Goal: Task Accomplishment & Management: Manage account settings

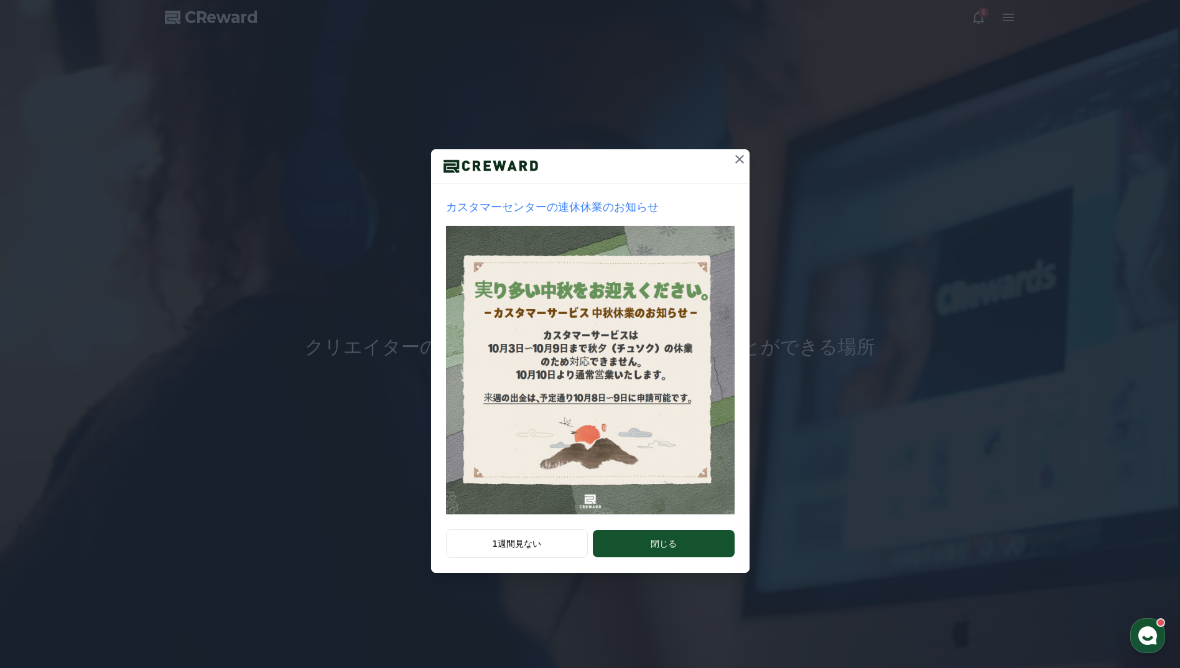
click at [743, 162] on icon at bounding box center [739, 159] width 15 height 15
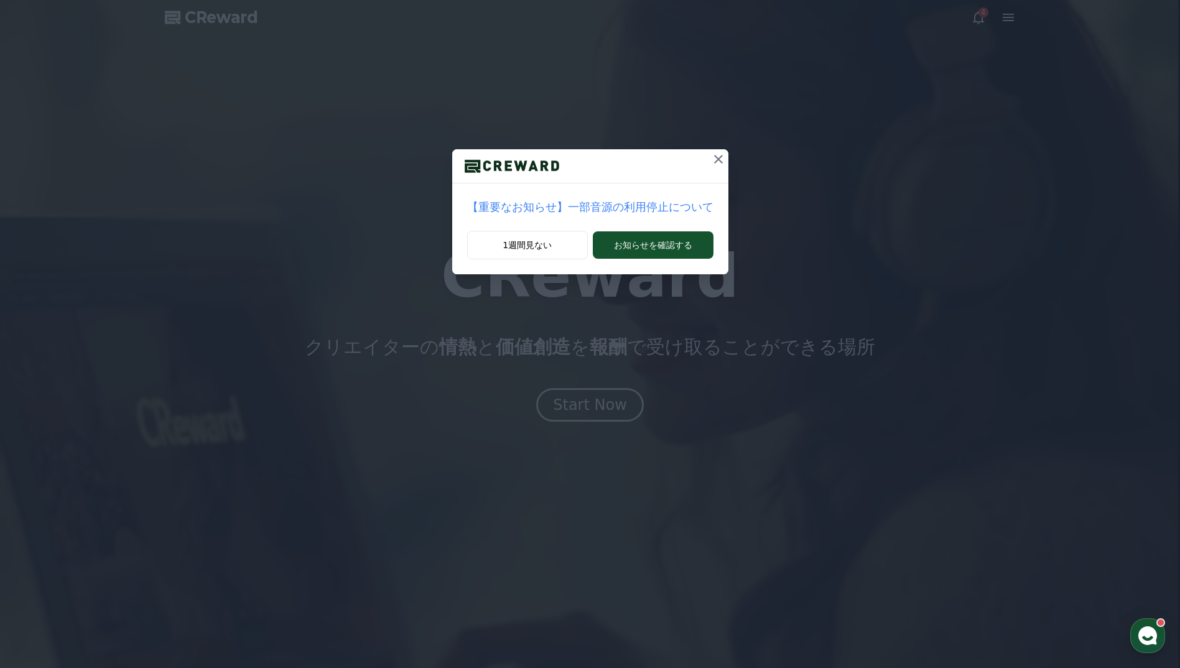
click at [980, 20] on div "【重要なお知らせ】一部音源の利用停止について 1週間見ない お知らせを確認する" at bounding box center [590, 147] width 1180 height 294
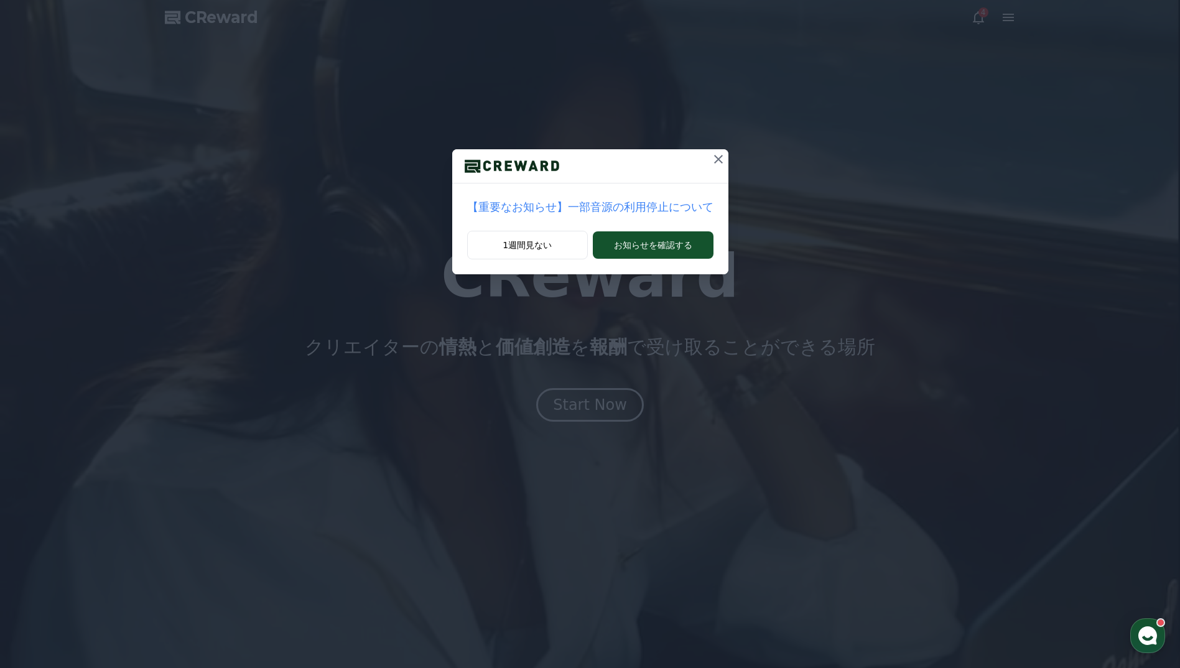
click at [711, 159] on icon at bounding box center [718, 159] width 15 height 15
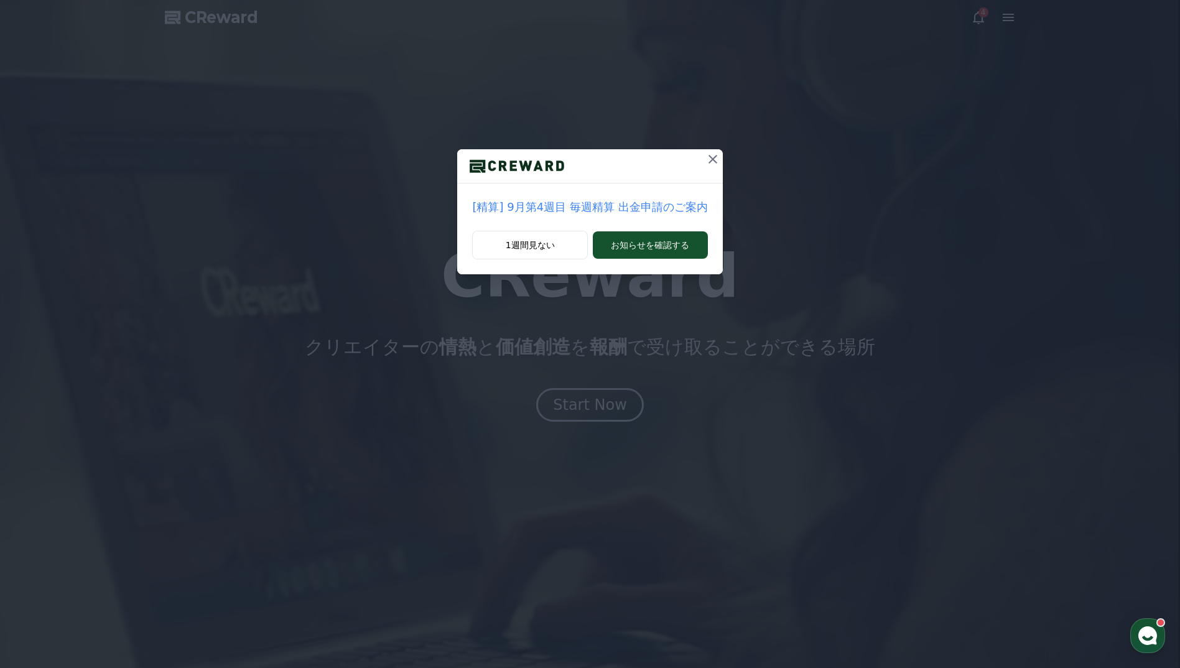
click at [705, 159] on icon at bounding box center [712, 159] width 15 height 15
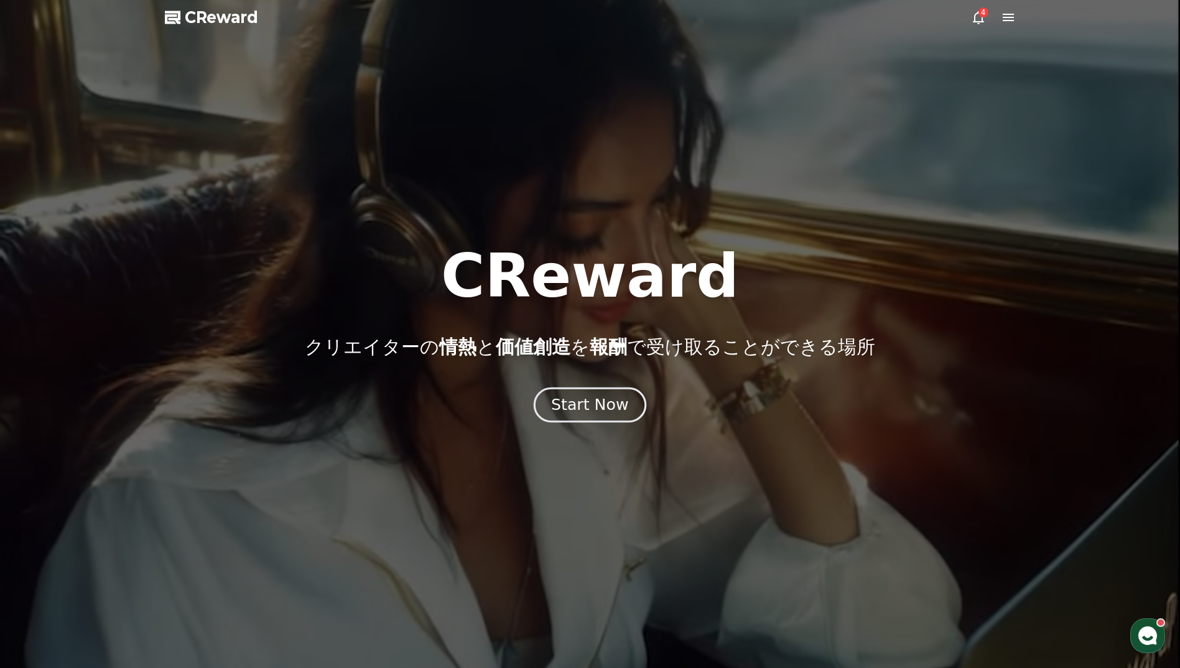
click at [611, 411] on div "Start Now" at bounding box center [589, 404] width 77 height 21
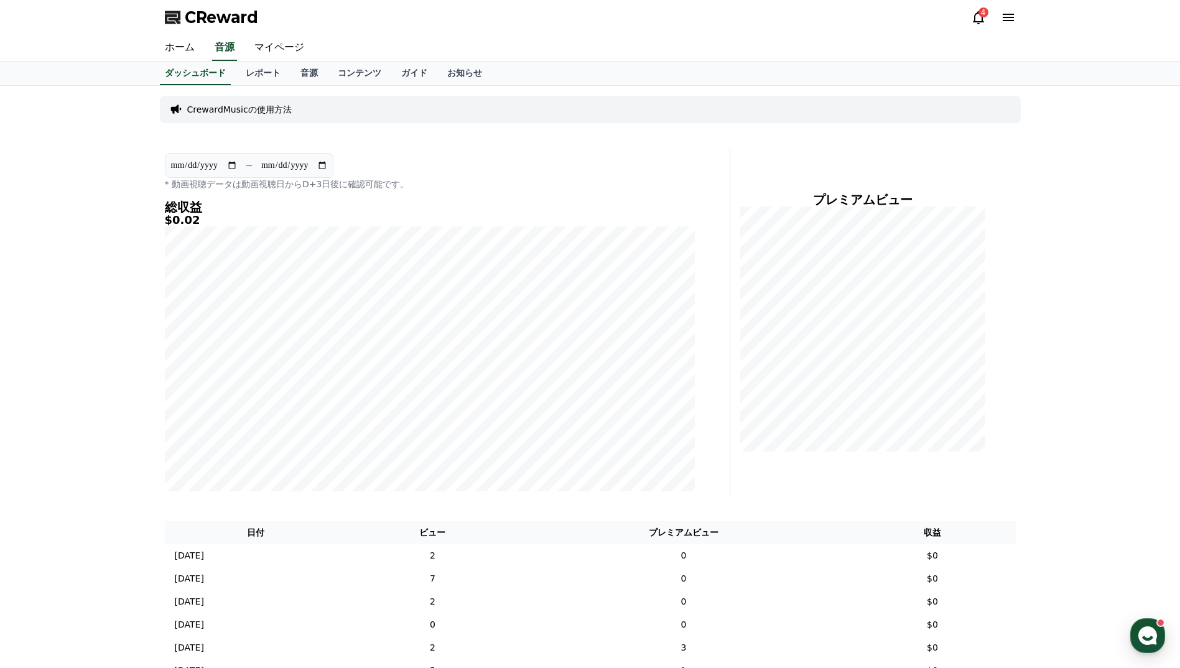
click at [980, 12] on div "4" at bounding box center [983, 12] width 10 height 10
